Goal: Task Accomplishment & Management: Use online tool/utility

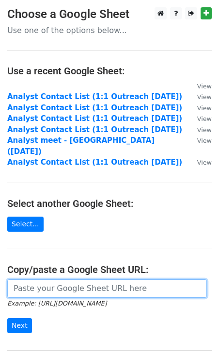
click at [42, 279] on input "url" at bounding box center [107, 288] width 200 height 18
paste input "https://docs.google.com/spreadsheets/d/1NDXIJbKTvQxe7nU8OMkphxKtyE6ouCVWo8cRdPU…"
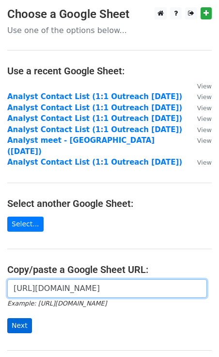
type input "https://docs.google.com/spreadsheets/d/1NDXIJbKTvQxe7nU8OMkphxKtyE6ouCVWo8cRdPU…"
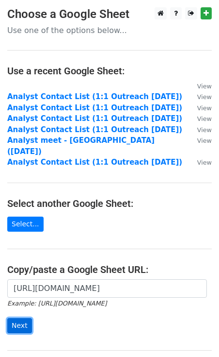
scroll to position [0, 0]
click at [14, 318] on input "Next" at bounding box center [19, 325] width 25 height 15
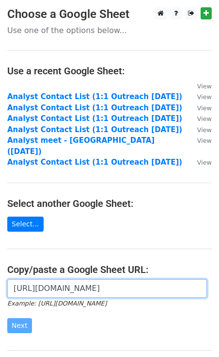
click at [59, 279] on input "https://docs.google.com/spreadsheets/d/1NDXIJbKTvQxe7nU8OMkphxKtyE6ouCVWo8cRdPU…" at bounding box center [107, 288] width 200 height 18
drag, startPoint x: 11, startPoint y: 277, endPoint x: -20, endPoint y: 281, distance: 31.2
click at [0, 281] on html "Choose a Google Sheet Use one of the options below... Use a recent Google Sheet…" at bounding box center [109, 231] width 219 height 462
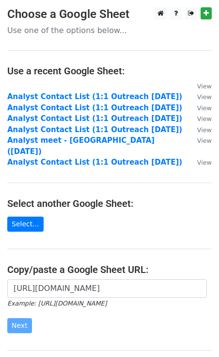
click at [62, 306] on form "https://docs.google.com/spreadsheets/d/1NDXIJbKTvQxe7nU8OMkphxKtyE6ouCVWo8cRdPU…" at bounding box center [109, 306] width 205 height 54
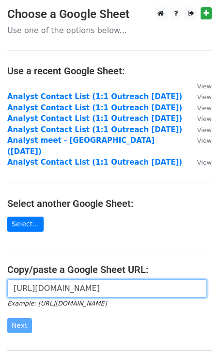
scroll to position [0, 294]
drag, startPoint x: 11, startPoint y: 277, endPoint x: 225, endPoint y: 284, distance: 213.5
click at [219, 284] on html "Choose a Google Sheet Use one of the options below... Use a recent Google Sheet…" at bounding box center [109, 231] width 219 height 462
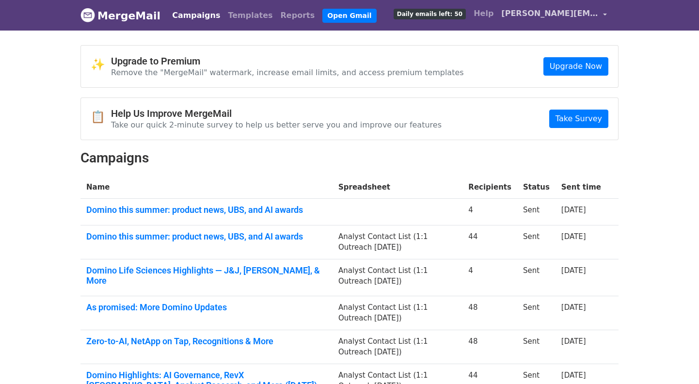
click at [532, 14] on span "gina.von@dominodatalab.com" at bounding box center [550, 14] width 97 height 12
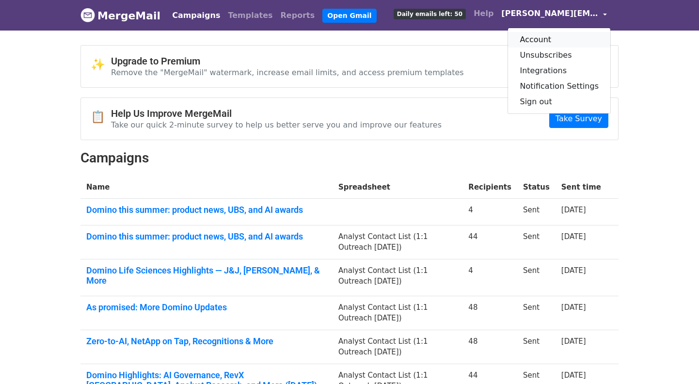
click at [544, 39] on link "Account" at bounding box center [559, 40] width 102 height 16
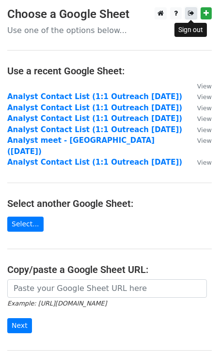
click at [192, 14] on icon at bounding box center [191, 13] width 6 height 7
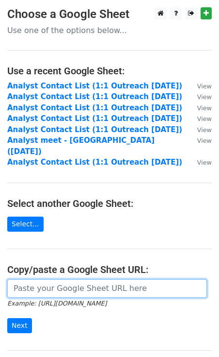
click at [43, 279] on input "url" at bounding box center [107, 288] width 200 height 18
paste input "[URL][DOMAIN_NAME]"
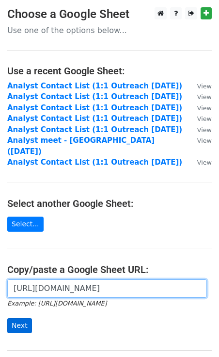
type input "https://docs.google.com/spreadsheets/d/1NDXIJbKTvQxe7nU8OMkphxKtyE6ouCVWo8cRdPU…"
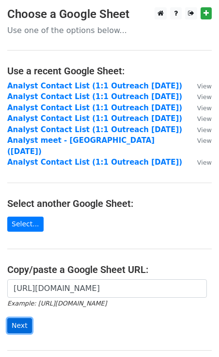
scroll to position [0, 0]
click at [22, 318] on input "Next" at bounding box center [19, 325] width 25 height 15
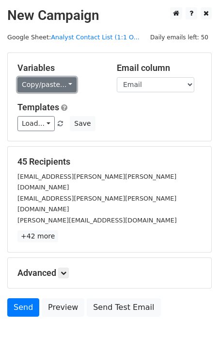
click at [65, 83] on link "Copy/paste..." at bounding box center [46, 84] width 59 height 15
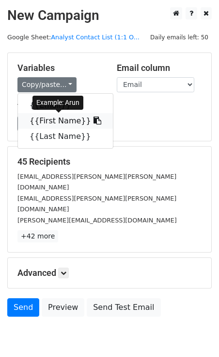
click at [62, 123] on link "{{First Name}}" at bounding box center [65, 121] width 95 height 16
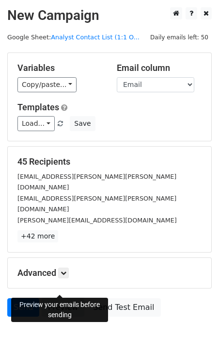
click at [68, 298] on link "Preview" at bounding box center [63, 307] width 43 height 18
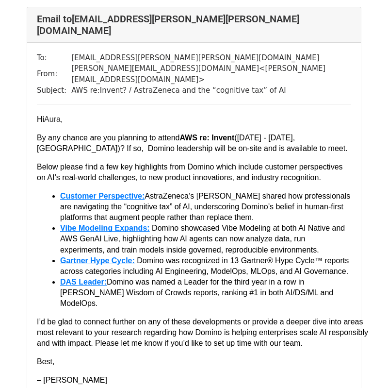
scroll to position [581, 0]
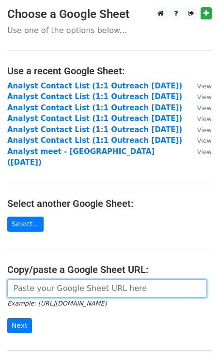
click at [32, 279] on input "url" at bounding box center [107, 288] width 200 height 18
paste input "https://docs.google.com/spreadsheets/d/1syqZzXGd6LT__EltqHxWYcY1LANZi14jMI2mqPW…"
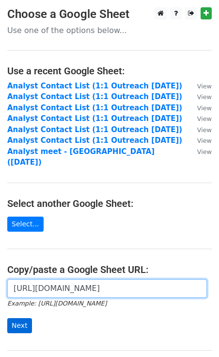
type input "https://docs.google.com/spreadsheets/d/1syqZzXGd6LT__EltqHxWYcY1LANZi14jMI2mqPW…"
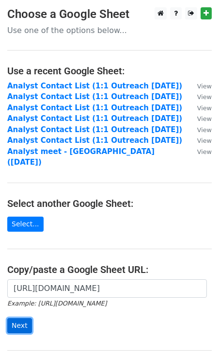
scroll to position [0, 0]
click at [21, 318] on input "Next" at bounding box center [19, 325] width 25 height 15
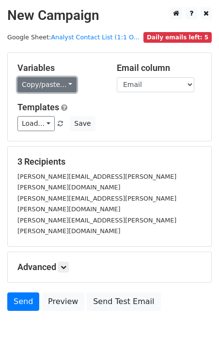
click at [67, 81] on link "Copy/paste..." at bounding box center [46, 84] width 59 height 15
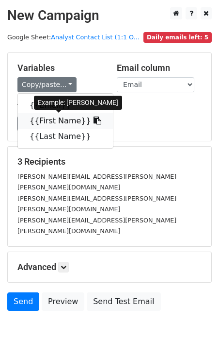
click at [56, 118] on link "{{First Name}}" at bounding box center [65, 121] width 95 height 16
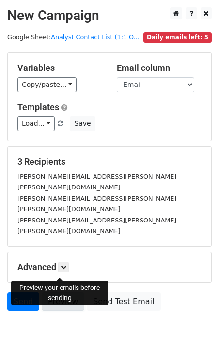
click at [57, 292] on link "Preview" at bounding box center [63, 301] width 43 height 18
click at [27, 292] on link "Send" at bounding box center [23, 301] width 32 height 18
